Goal: Obtain resource: Download file/media

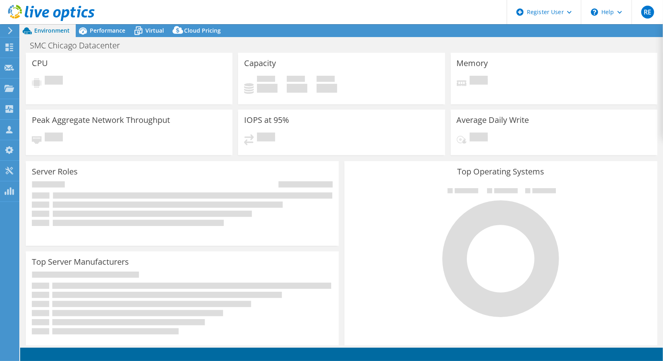
select select "USD"
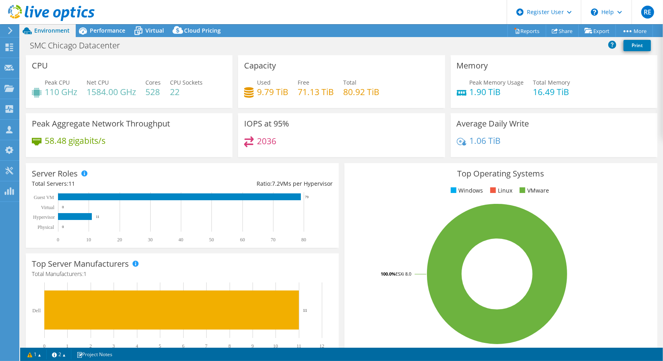
click at [12, 29] on icon at bounding box center [10, 30] width 6 height 7
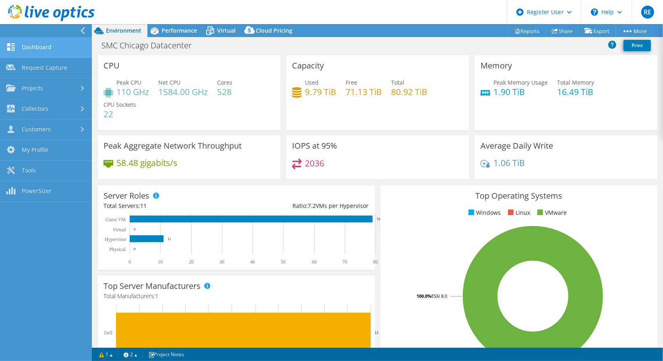
click at [46, 46] on link "Dashboard" at bounding box center [46, 47] width 92 height 21
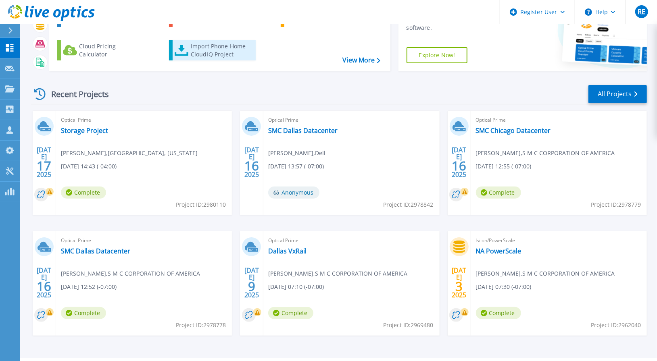
scroll to position [85, 0]
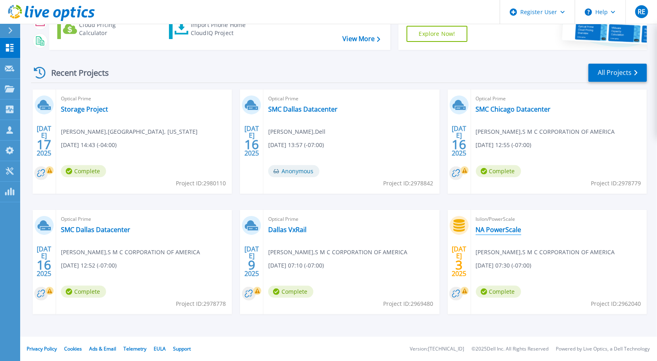
click at [489, 229] on link "NA PowerScale" at bounding box center [499, 230] width 46 height 8
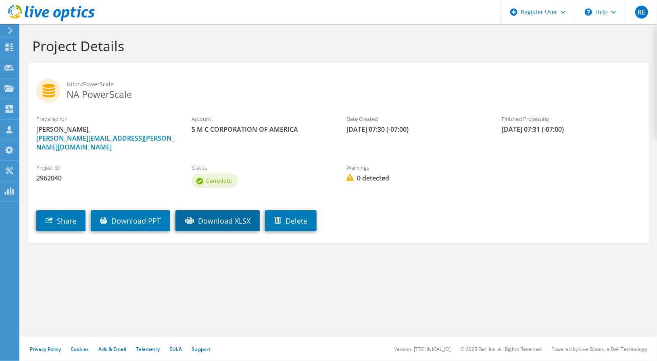
click at [231, 212] on link "Download XLSX" at bounding box center [217, 220] width 84 height 21
